Goal: Navigation & Orientation: Find specific page/section

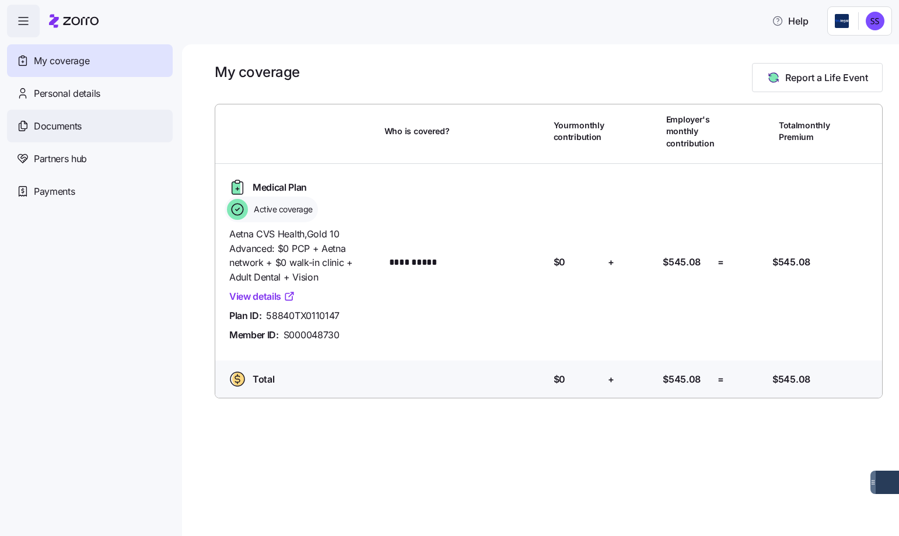
click at [82, 130] on span "Documents" at bounding box center [58, 126] width 48 height 15
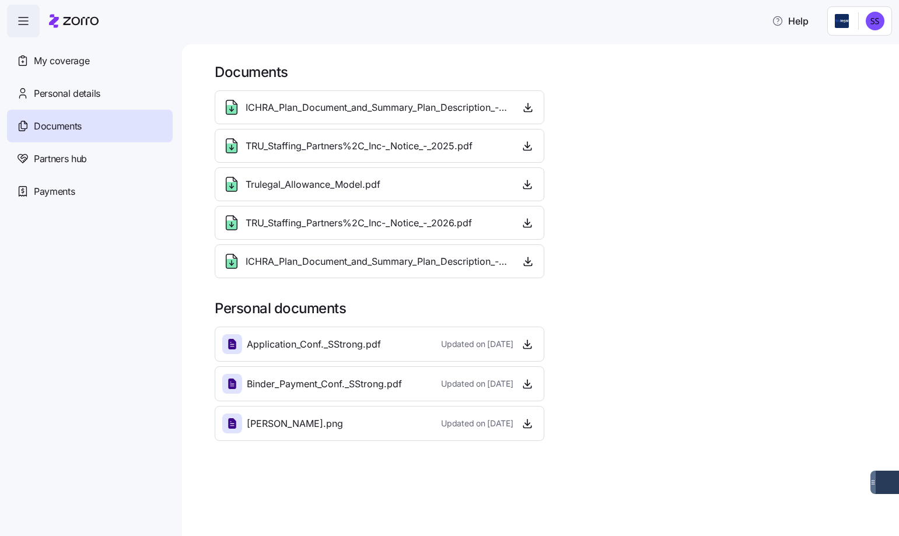
click at [363, 109] on span "ICHRA_Plan_Document_and_Summary_Plan_Description_-_2025.pdf" at bounding box center [378, 107] width 265 height 15
click at [77, 64] on span "My coverage" at bounding box center [61, 61] width 55 height 15
